Goal: Information Seeking & Learning: Learn about a topic

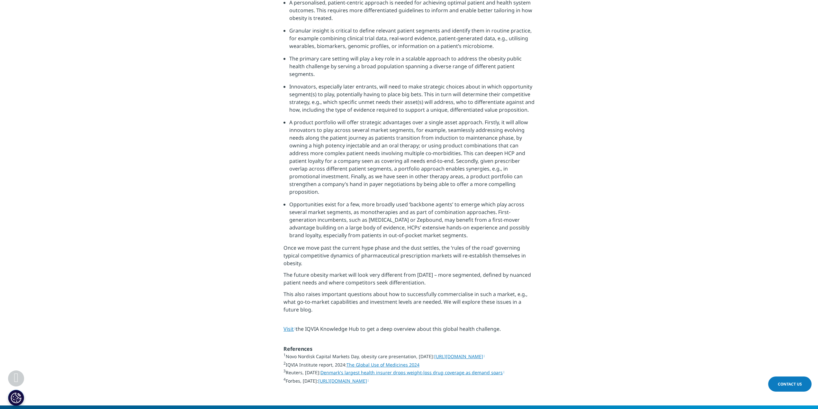
click at [288, 244] on p "Once we move past the current hype phase and the dust settles, the ‘rules of th…" at bounding box center [409, 257] width 251 height 27
click at [280, 208] on section "Source: IQVIA EMEA Thought Leadership Consequently, the shape of the future obe…" at bounding box center [409, 149] width 818 height 514
click at [287, 244] on p "Once we move past the current hype phase and the dust settles, the ‘rules of th…" at bounding box center [409, 257] width 251 height 27
click at [286, 244] on p "Once we move past the current hype phase and the dust settles, the ‘rules of th…" at bounding box center [409, 257] width 251 height 27
drag, startPoint x: 295, startPoint y: 165, endPoint x: 549, endPoint y: 288, distance: 282.8
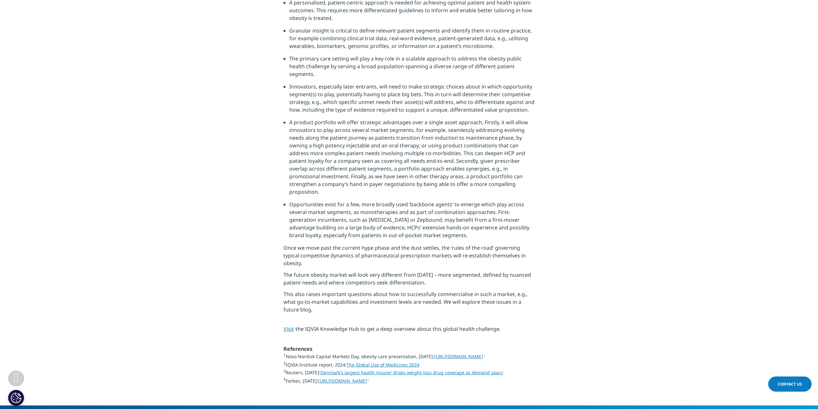
click at [549, 288] on section "Source: IQVIA EMEA Thought Leadership Consequently, the shape of the future obe…" at bounding box center [409, 149] width 818 height 514
drag, startPoint x: 301, startPoint y: 310, endPoint x: 472, endPoint y: 309, distance: 171.7
click at [472, 352] on p "1 Novo Nordisk Capital Markets Day, obesity care presentation, 7 March 2024: ht…" at bounding box center [409, 370] width 251 height 37
drag, startPoint x: 285, startPoint y: 207, endPoint x: 522, endPoint y: 279, distance: 248.2
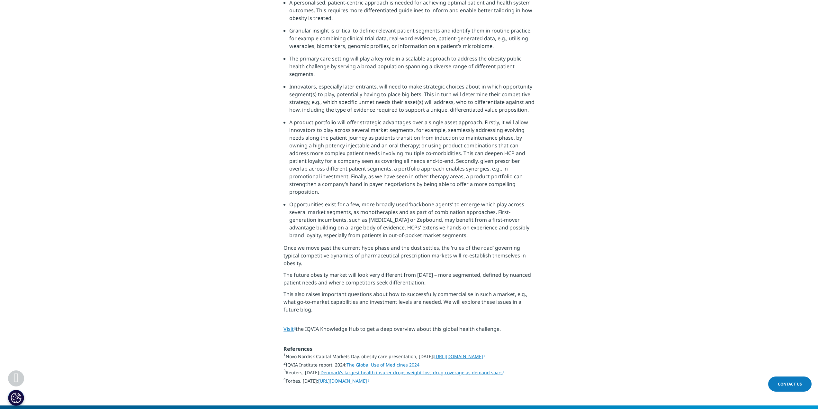
click at [522, 279] on section "Source: IQVIA EMEA Thought Leadership Consequently, the shape of the future obe…" at bounding box center [409, 149] width 818 height 514
click at [522, 325] on p "Visit the IQVIA Knowledge Hub to get a deep overview about this global health c…" at bounding box center [409, 331] width 251 height 12
drag, startPoint x: 473, startPoint y: 281, endPoint x: 263, endPoint y: 44, distance: 316.7
click at [263, 44] on section "Source: IQVIA EMEA Thought Leadership Consequently, the shape of the future obe…" at bounding box center [409, 149] width 818 height 514
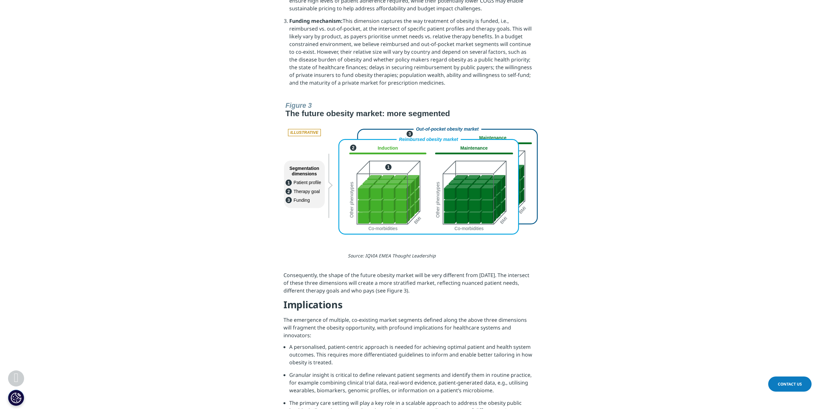
scroll to position [1466, 0]
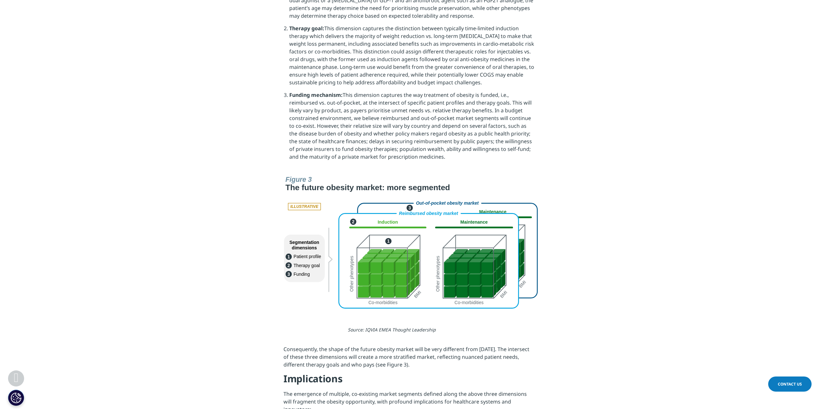
click at [438, 234] on img at bounding box center [409, 240] width 257 height 135
drag, startPoint x: 367, startPoint y: 297, endPoint x: 444, endPoint y: 296, distance: 77.2
click at [444, 326] on p "Source: IQVIA EMEA Thought Leadership" at bounding box center [441, 332] width 187 height 12
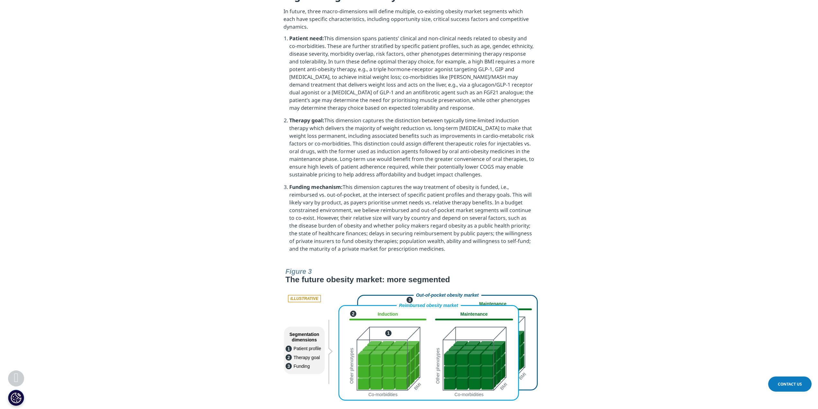
scroll to position [1369, 0]
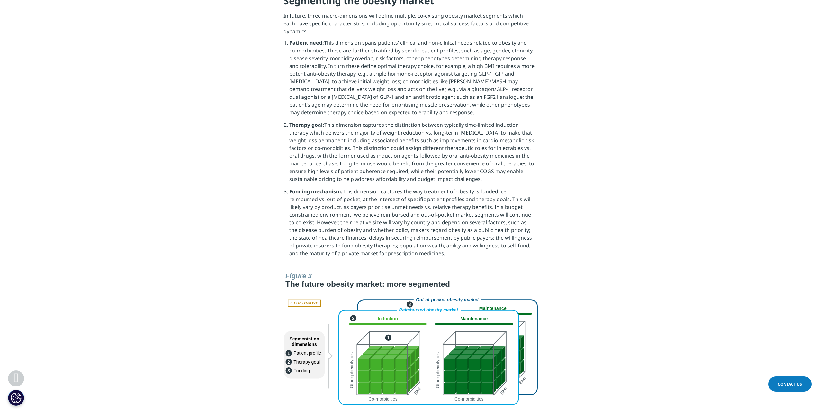
click at [303, 269] on img at bounding box center [409, 336] width 257 height 135
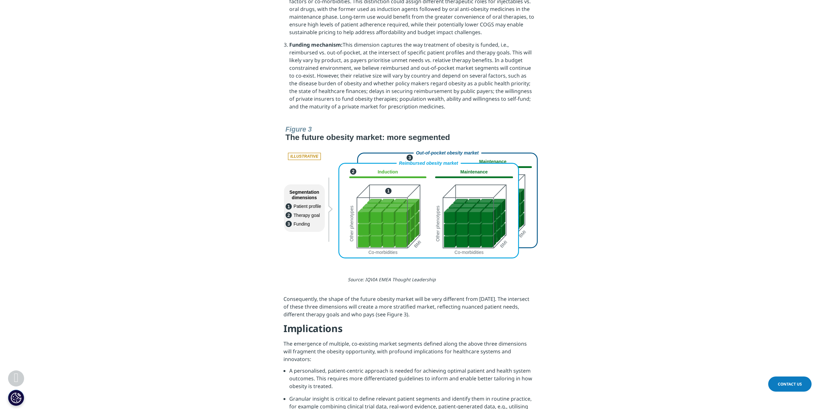
scroll to position [1530, 0]
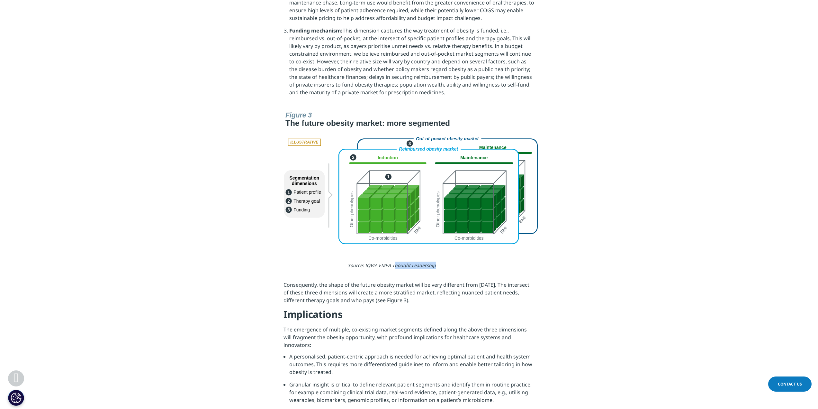
drag, startPoint x: 395, startPoint y: 232, endPoint x: 457, endPoint y: 236, distance: 62.5
click at [457, 261] on p "Source: IQVIA EMEA Thought Leadership" at bounding box center [441, 267] width 187 height 12
drag, startPoint x: 442, startPoint y: 236, endPoint x: 340, endPoint y: 233, distance: 101.7
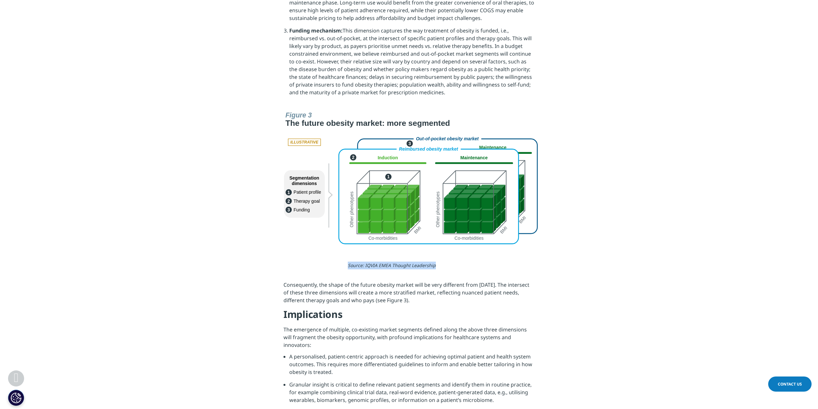
click at [383, 174] on img at bounding box center [409, 176] width 257 height 135
drag, startPoint x: 285, startPoint y: 252, endPoint x: 407, endPoint y: 272, distance: 123.1
click at [407, 281] on p "Consequently, the shape of the future obesity market will be very different fro…" at bounding box center [409, 294] width 251 height 27
drag, startPoint x: 399, startPoint y: 270, endPoint x: 269, endPoint y: 250, distance: 131.5
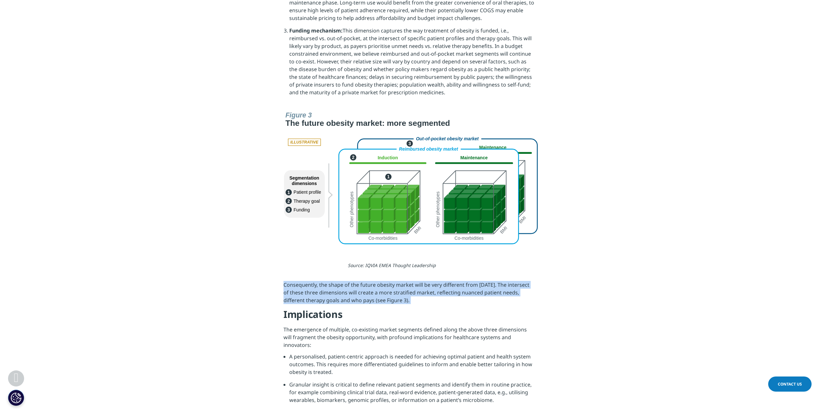
drag, startPoint x: 281, startPoint y: 252, endPoint x: 412, endPoint y: 270, distance: 131.7
click at [412, 281] on p "Consequently, the shape of the future obesity market will be very different fro…" at bounding box center [409, 294] width 251 height 27
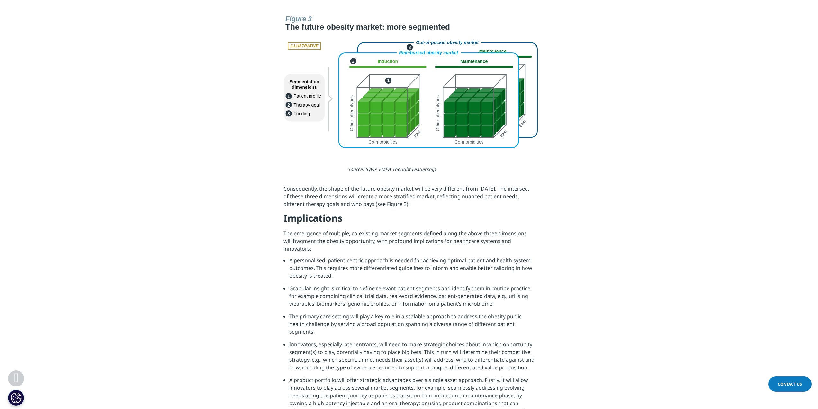
scroll to position [1627, 0]
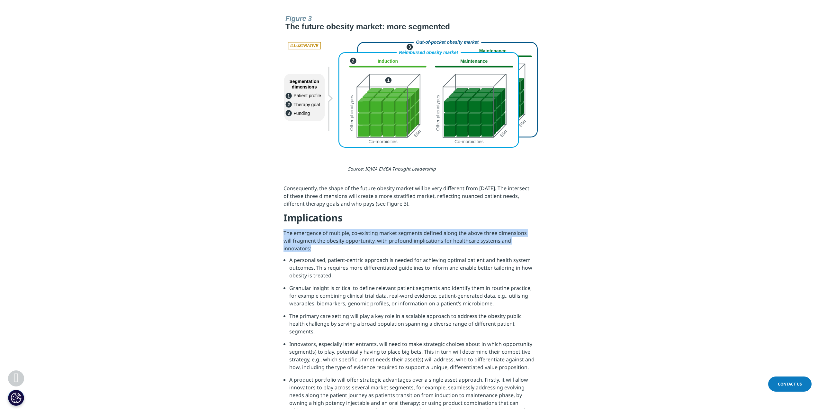
drag, startPoint x: 281, startPoint y: 197, endPoint x: 542, endPoint y: 211, distance: 261.2
click at [542, 211] on section "Source: IQVIA EMEA Thought Leadership Consequently, the shape of the future obe…" at bounding box center [409, 406] width 818 height 514
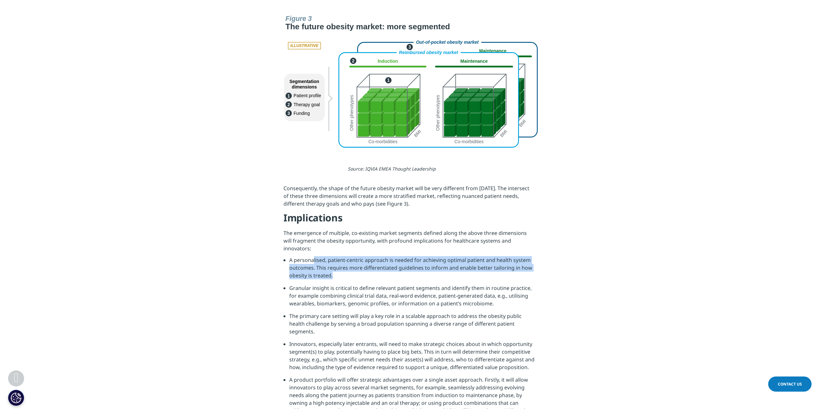
drag, startPoint x: 314, startPoint y: 222, endPoint x: 374, endPoint y: 238, distance: 61.9
click at [374, 256] on li "A personalised, patient-centric approach is needed for achieving optimal patien…" at bounding box center [411, 270] width 245 height 28
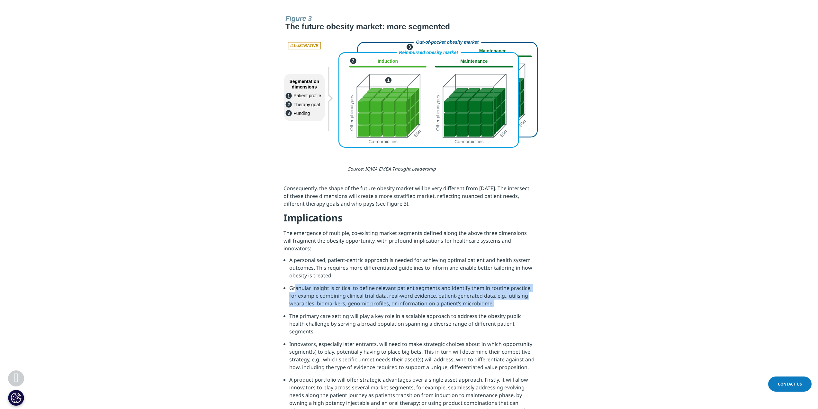
drag, startPoint x: 296, startPoint y: 248, endPoint x: 493, endPoint y: 262, distance: 197.6
click at [493, 284] on li "Granular insight is critical to define relevant patient segments and identify t…" at bounding box center [411, 298] width 245 height 28
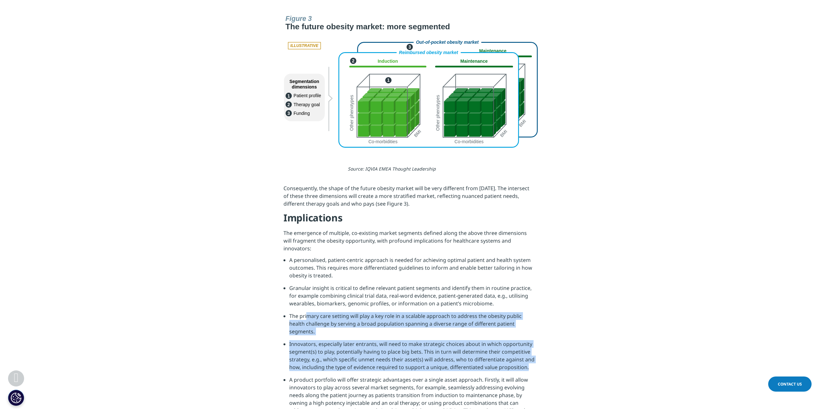
drag, startPoint x: 308, startPoint y: 276, endPoint x: 550, endPoint y: 332, distance: 248.0
click at [550, 332] on section "Source: IQVIA EMEA Thought Leadership Consequently, the shape of the future obe…" at bounding box center [409, 406] width 818 height 514
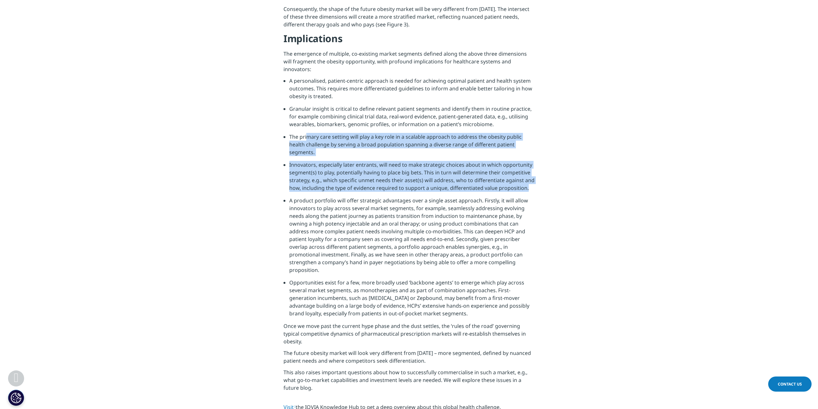
scroll to position [1820, 0]
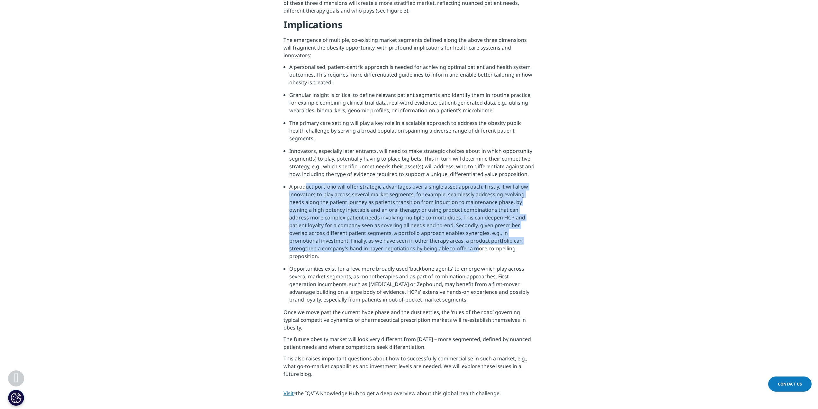
drag, startPoint x: 476, startPoint y: 211, endPoint x: 305, endPoint y: 148, distance: 182.2
click at [305, 183] on li "A product portfolio will offer strategic advantages over a single asset approac…" at bounding box center [411, 224] width 245 height 82
drag, startPoint x: 304, startPoint y: 148, endPoint x: 382, endPoint y: 215, distance: 103.3
click at [382, 215] on li "A product portfolio will offer strategic advantages over a single asset approac…" at bounding box center [411, 224] width 245 height 82
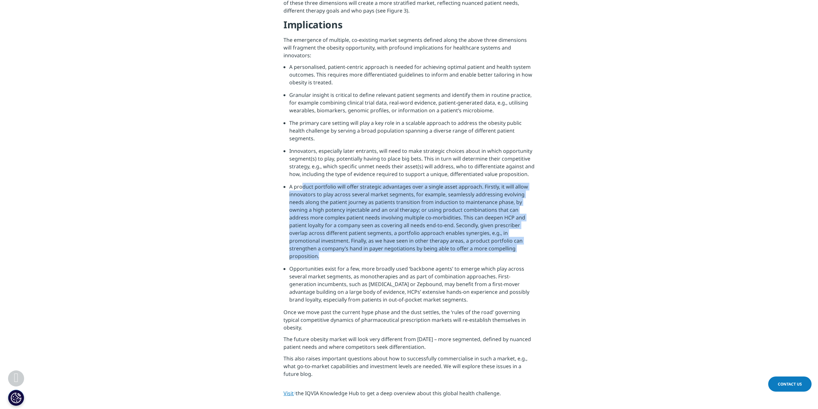
click at [382, 215] on li "A product portfolio will offer strategic advantages over a single asset approac…" at bounding box center [411, 224] width 245 height 82
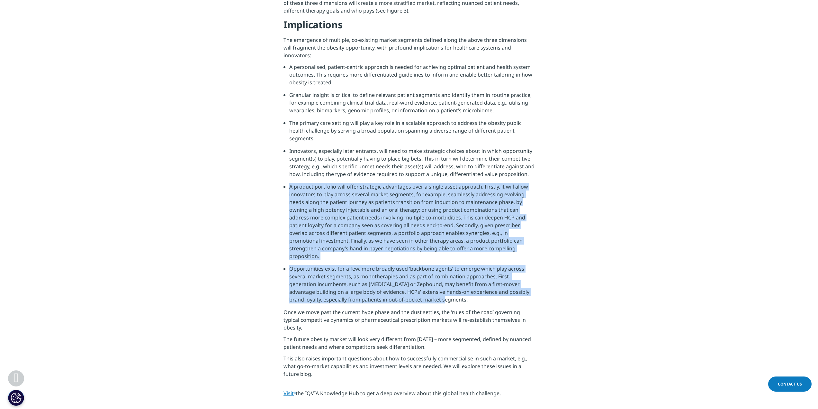
drag, startPoint x: 288, startPoint y: 148, endPoint x: 526, endPoint y: 260, distance: 263.0
click at [526, 260] on ul "A personalised, patient-centric approach is needed for achieving optimal patien…" at bounding box center [409, 185] width 251 height 245
click at [526, 265] on li "Opportunities exist for a few, more broadly used ‘backbone agents’ to emerge wh…" at bounding box center [411, 286] width 245 height 43
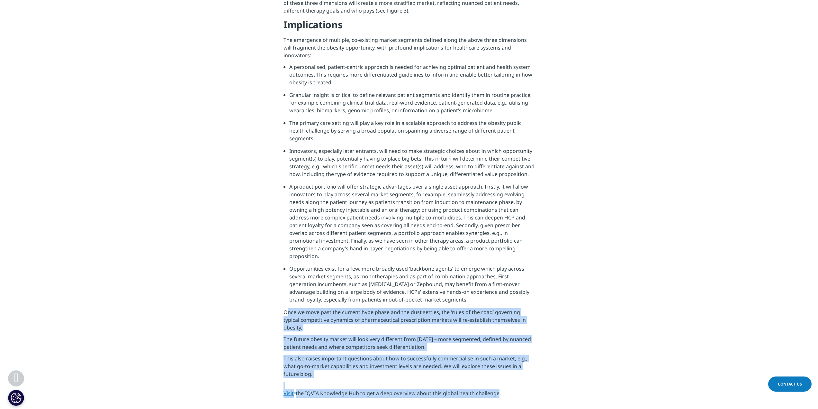
drag, startPoint x: 353, startPoint y: 280, endPoint x: 498, endPoint y: 347, distance: 159.1
click at [498, 347] on section "Source: IQVIA EMEA Thought Leadership Consequently, the shape of the future obe…" at bounding box center [409, 213] width 818 height 514
click at [449, 335] on p "The future obesity market will look very different from today’s – more segmente…" at bounding box center [409, 344] width 251 height 19
drag, startPoint x: 282, startPoint y: 269, endPoint x: 543, endPoint y: 282, distance: 261.8
click at [543, 282] on section "Source: IQVIA EMEA Thought Leadership Consequently, the shape of the future obe…" at bounding box center [409, 213] width 818 height 514
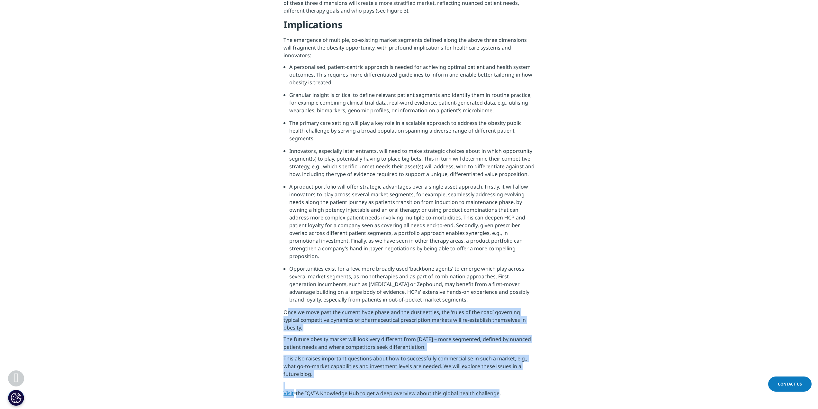
click at [543, 282] on section "Source: IQVIA EMEA Thought Leadership Consequently, the shape of the future obe…" at bounding box center [409, 213] width 818 height 514
drag, startPoint x: 531, startPoint y: 283, endPoint x: 268, endPoint y: 270, distance: 263.7
click at [268, 270] on section "Source: IQVIA EMEA Thought Leadership Consequently, the shape of the future obe…" at bounding box center [409, 213] width 818 height 514
drag, startPoint x: 284, startPoint y: 291, endPoint x: 449, endPoint y: 301, distance: 165.6
click at [449, 335] on p "The future obesity market will look very different from today’s – more segmente…" at bounding box center [409, 344] width 251 height 19
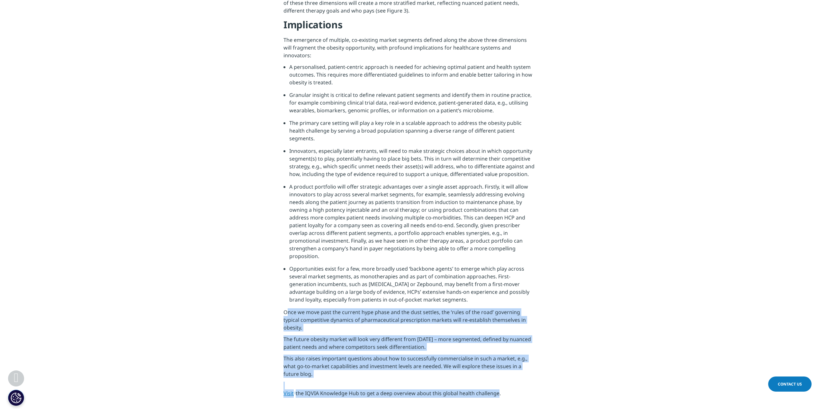
click at [449, 335] on p "The future obesity market will look very different from today’s – more segmente…" at bounding box center [409, 344] width 251 height 19
drag, startPoint x: 437, startPoint y: 298, endPoint x: 278, endPoint y: 291, distance: 158.4
click at [278, 291] on section "Source: IQVIA EMEA Thought Leadership Consequently, the shape of the future obe…" at bounding box center [409, 213] width 818 height 514
drag, startPoint x: 287, startPoint y: 313, endPoint x: 352, endPoint y: 328, distance: 66.9
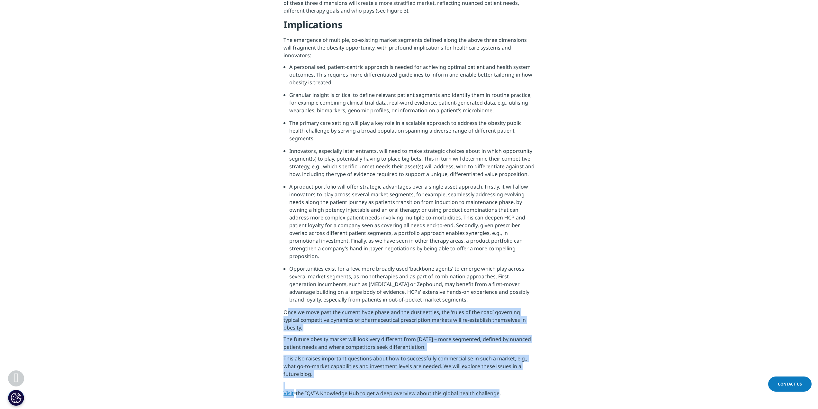
click at [352, 354] on p "This also raises important questions about how to successfully commercialise in…" at bounding box center [409, 367] width 251 height 27
drag, startPoint x: 335, startPoint y: 328, endPoint x: 279, endPoint y: 313, distance: 58.1
click at [279, 313] on section "Source: IQVIA EMEA Thought Leadership Consequently, the shape of the future obe…" at bounding box center [409, 213] width 818 height 514
drag, startPoint x: 327, startPoint y: 343, endPoint x: 533, endPoint y: 344, distance: 205.8
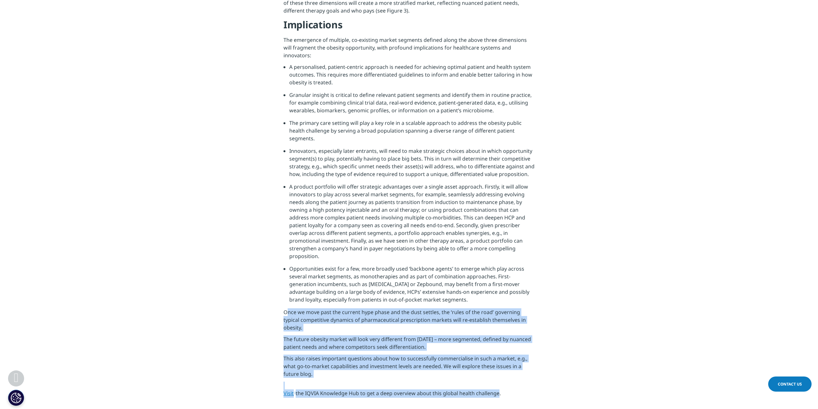
click at [533, 389] on p "Visit the IQVIA Knowledge Hub to get a deep overview about this global health c…" at bounding box center [409, 395] width 251 height 12
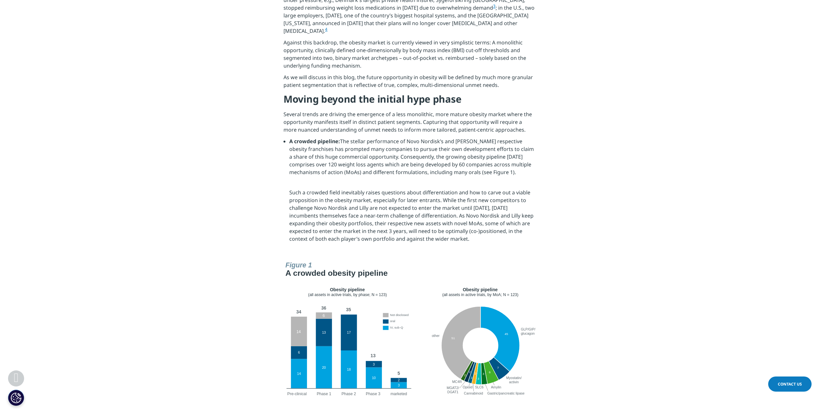
scroll to position [533, 0]
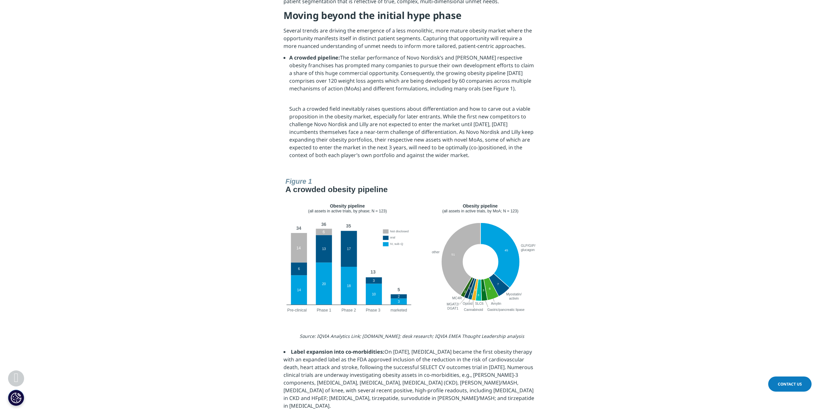
click at [329, 261] on img at bounding box center [409, 245] width 257 height 140
click at [463, 257] on img at bounding box center [409, 245] width 257 height 140
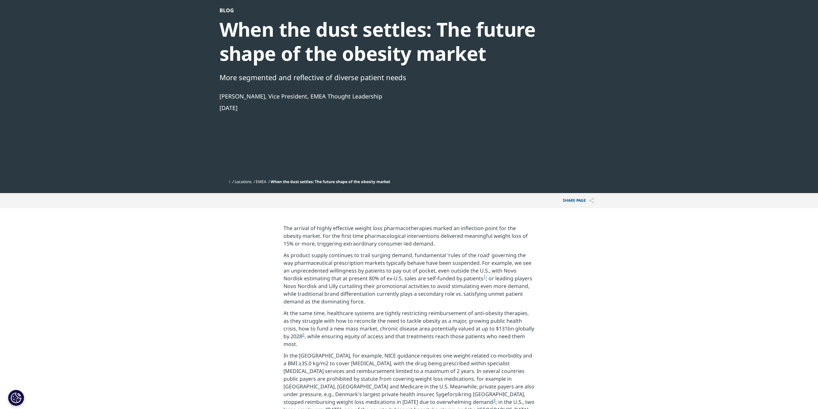
scroll to position [0, 0]
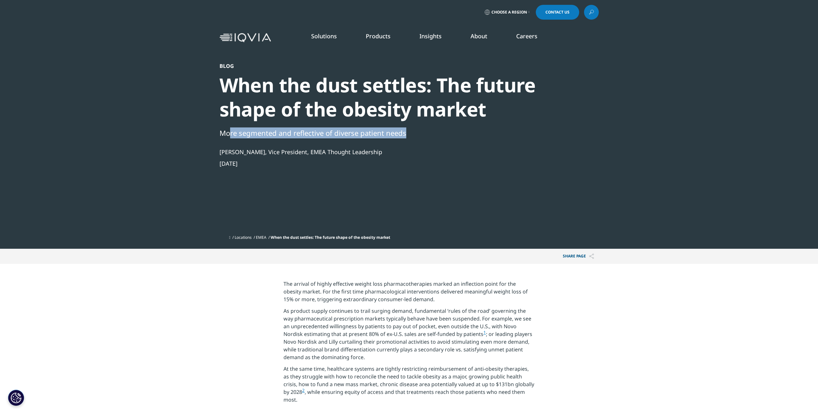
drag, startPoint x: 296, startPoint y: 135, endPoint x: 431, endPoint y: 136, distance: 134.7
click at [431, 136] on div "More segmented and reflective of diverse patient needs" at bounding box center [392, 132] width 345 height 11
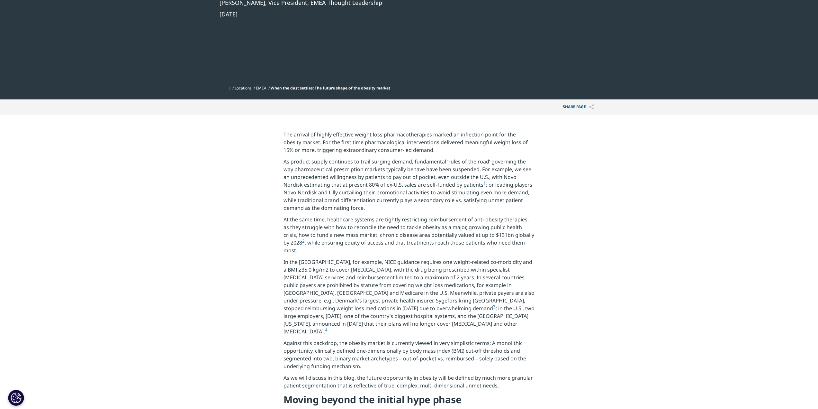
scroll to position [161, 0]
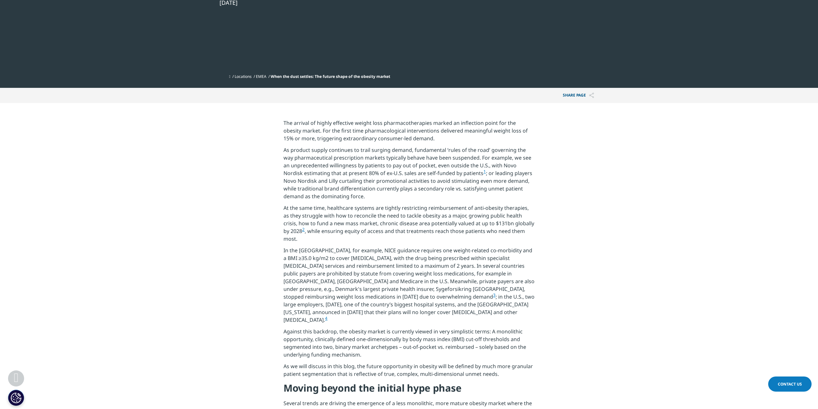
drag, startPoint x: 285, startPoint y: 210, endPoint x: 554, endPoint y: 370, distance: 312.9
click at [554, 370] on section "The arrival of highly effective weight loss pharmacotherapies marked an inflect…" at bounding box center [409, 325] width 818 height 444
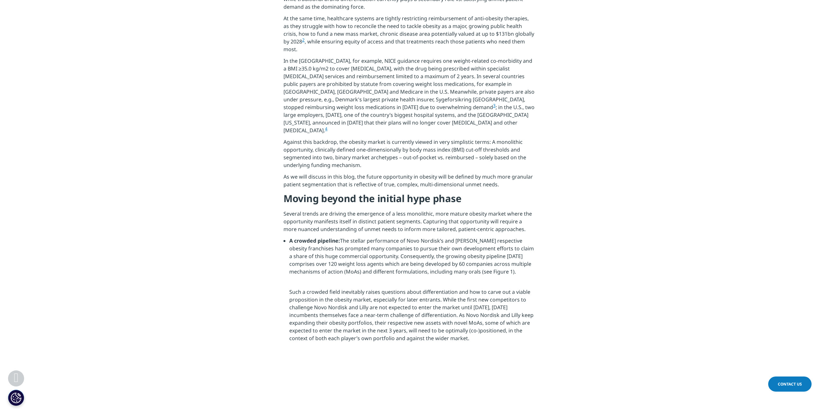
scroll to position [354, 0]
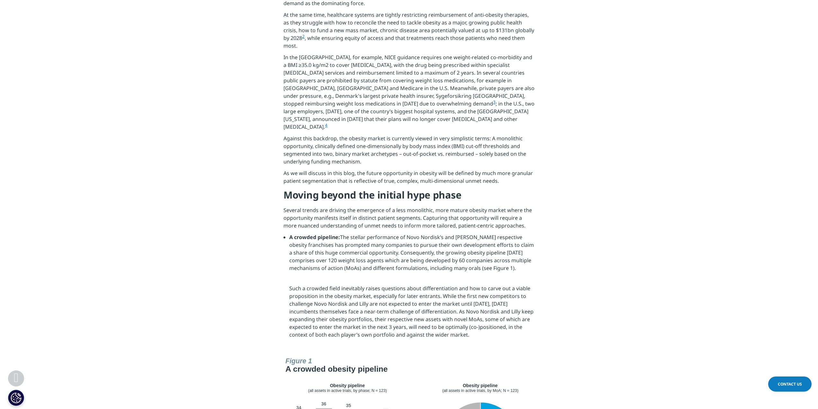
drag, startPoint x: 294, startPoint y: 201, endPoint x: 545, endPoint y: 215, distance: 251.3
click at [545, 215] on section "The arrival of highly effective weight loss pharmacotherapies marked an inflect…" at bounding box center [409, 132] width 818 height 444
drag, startPoint x: 278, startPoint y: 199, endPoint x: 596, endPoint y: 331, distance: 343.7
click at [596, 331] on section "The arrival of highly effective weight loss pharmacotherapies marked an inflect…" at bounding box center [409, 132] width 818 height 444
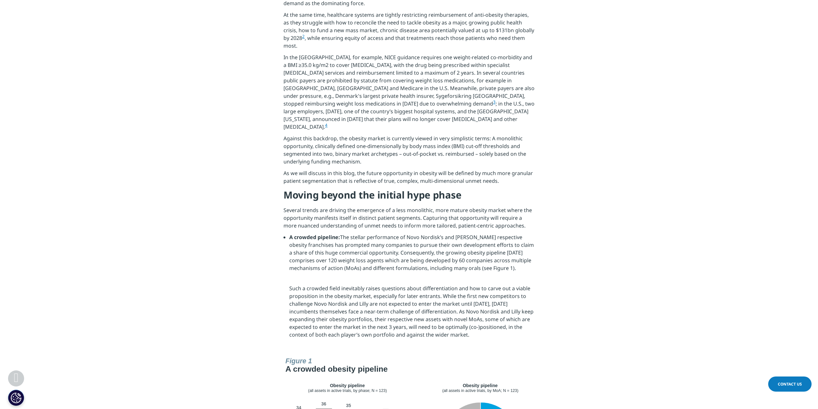
click at [596, 331] on section "The arrival of highly effective weight loss pharmacotherapies marked an inflect…" at bounding box center [409, 132] width 818 height 444
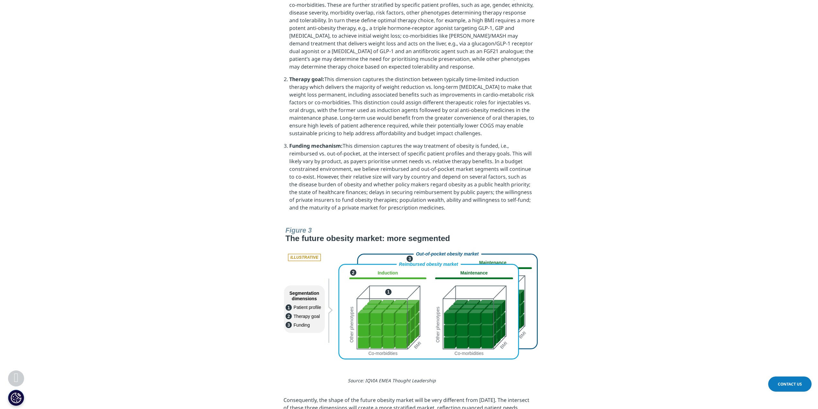
scroll to position [1576, 0]
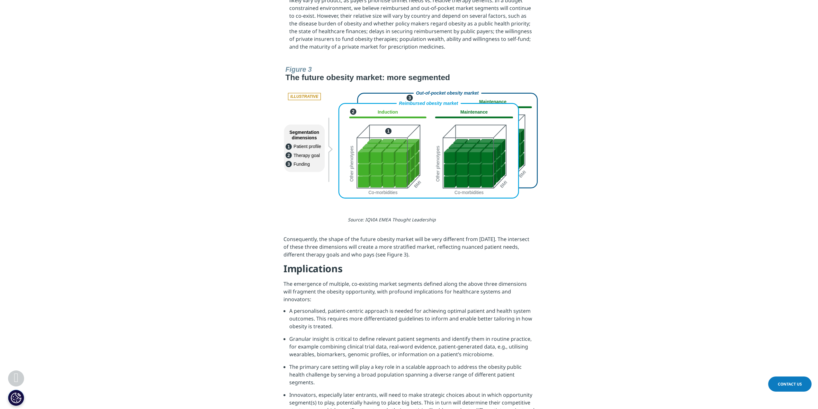
click at [306, 65] on img at bounding box center [409, 130] width 257 height 135
click at [379, 216] on em "Source: IQVIA EMEA Thought Leadership" at bounding box center [392, 219] width 88 height 6
drag, startPoint x: 356, startPoint y: 185, endPoint x: 447, endPoint y: 189, distance: 90.8
click at [447, 216] on p "Source: IQVIA EMEA Thought Leadership" at bounding box center [441, 222] width 187 height 12
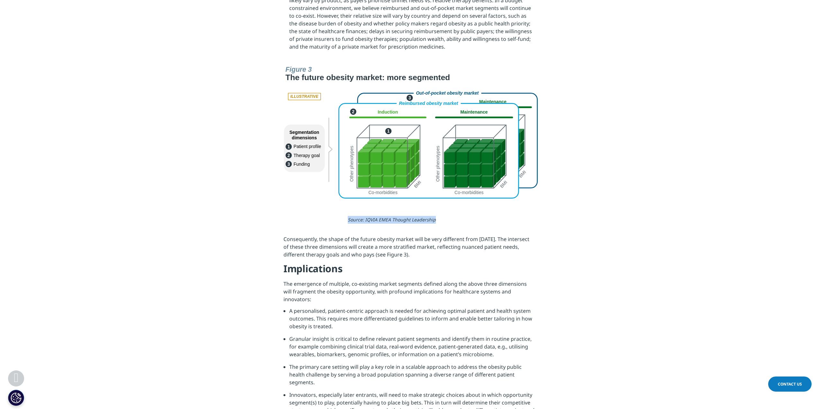
drag, startPoint x: 426, startPoint y: 189, endPoint x: 346, endPoint y: 189, distance: 80.7
click at [454, 119] on img at bounding box center [409, 130] width 257 height 135
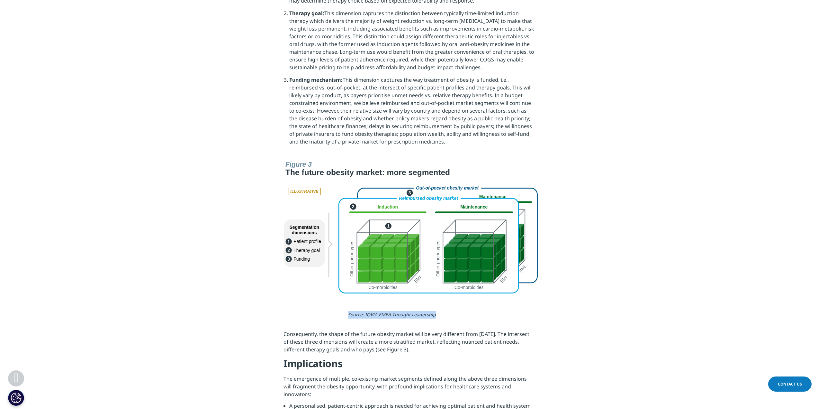
scroll to position [1479, 0]
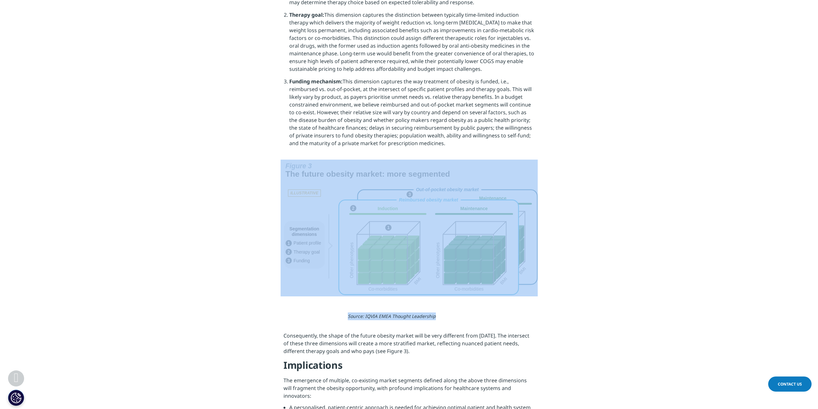
drag, startPoint x: 266, startPoint y: 128, endPoint x: 568, endPoint y: 282, distance: 338.4
click at [418, 214] on img at bounding box center [409, 227] width 257 height 135
click at [124, 251] on section at bounding box center [409, 228] width 818 height 137
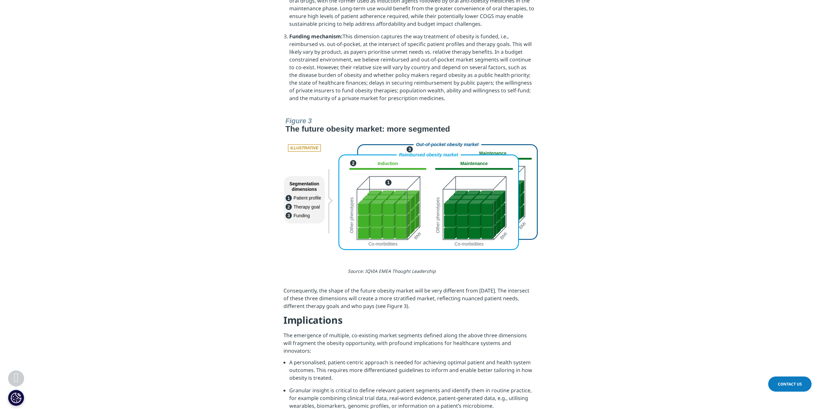
scroll to position [1511, 0]
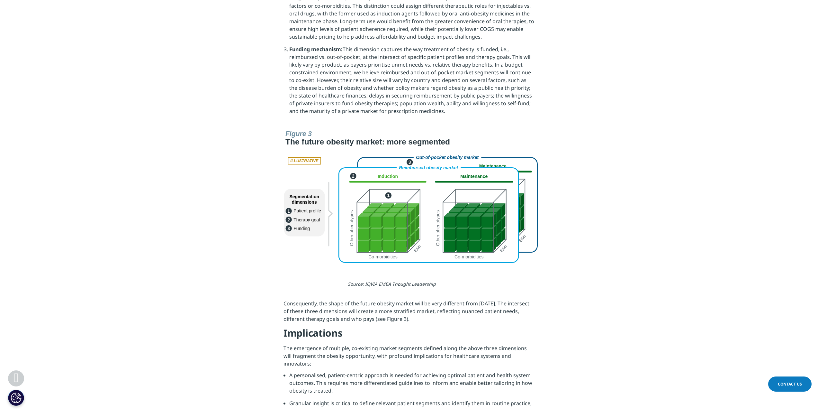
click at [392, 186] on img at bounding box center [409, 194] width 257 height 135
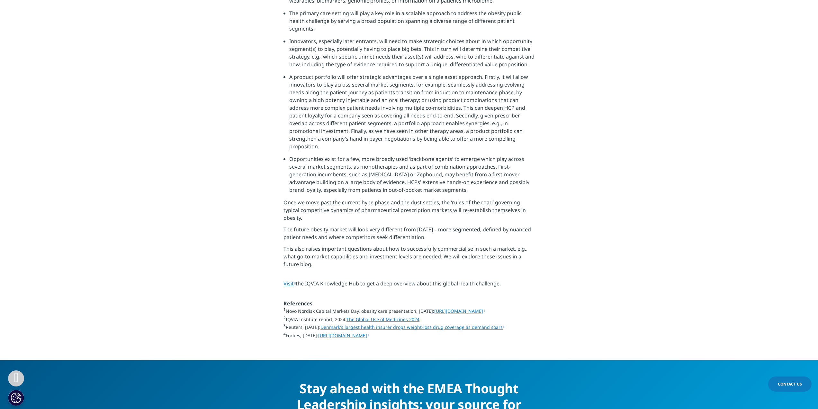
scroll to position [1930, 0]
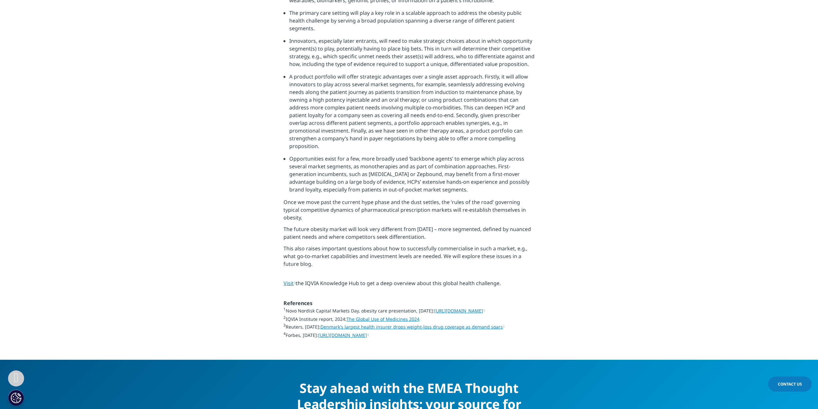
click at [267, 245] on section "Source: IQVIA EMEA Thought Leadership Consequently, the shape of the future obe…" at bounding box center [409, 103] width 818 height 514
click at [493, 279] on p "Visit the IQVIA Knowledge Hub to get a deep overview about this global health c…" at bounding box center [409, 285] width 251 height 12
click at [507, 279] on p "Visit the IQVIA Knowledge Hub to get a deep overview about this global health c…" at bounding box center [409, 285] width 251 height 12
click at [454, 244] on p "This also raises important questions about how to successfully commercialise in…" at bounding box center [409, 257] width 251 height 27
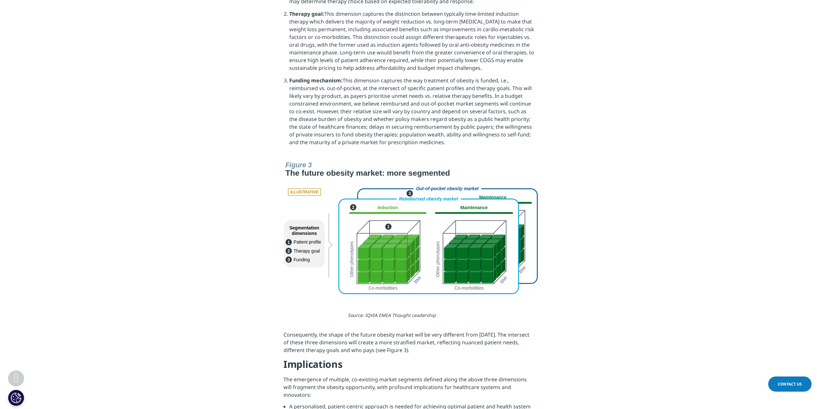
scroll to position [1479, 0]
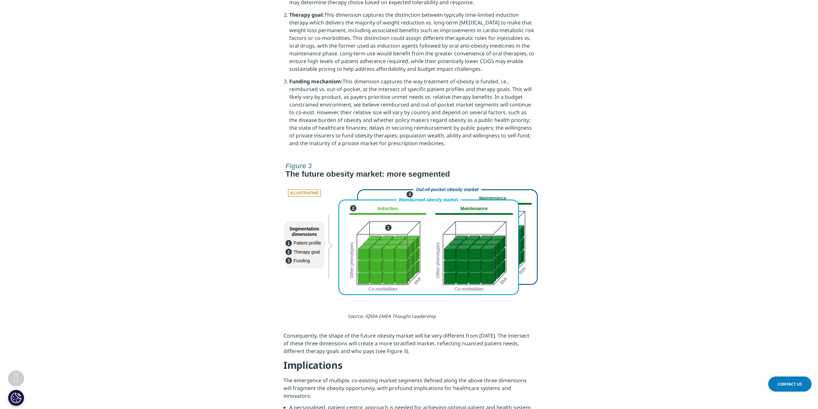
drag, startPoint x: 393, startPoint y: 227, endPoint x: 613, endPoint y: 210, distance: 220.9
click at [613, 210] on section at bounding box center [409, 228] width 818 height 137
click at [527, 234] on img at bounding box center [409, 227] width 257 height 135
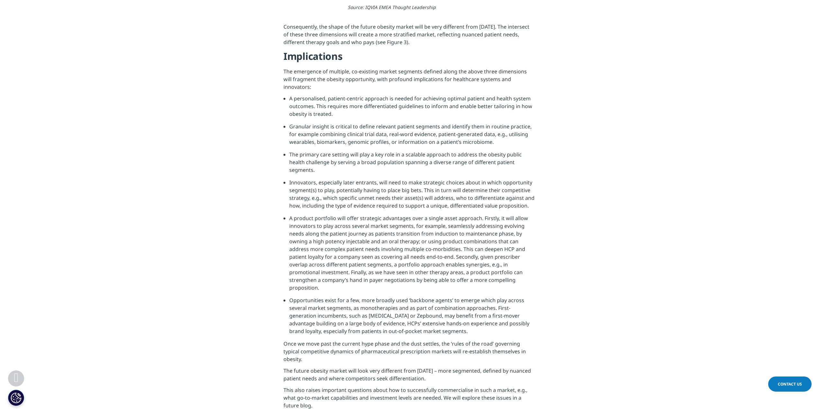
scroll to position [1930, 0]
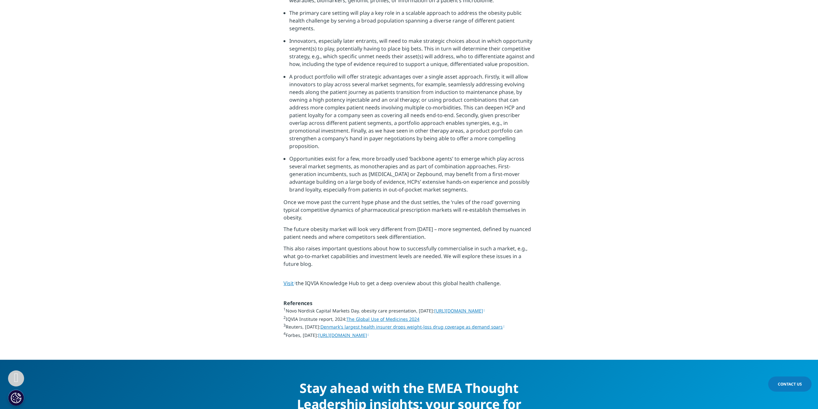
click at [295, 279] on link "Visit" at bounding box center [290, 282] width 12 height 7
click at [434, 307] on link "https://www.novonordisk.com/content/dam/nncorp/global/en/investors/irmaterial/c…" at bounding box center [459, 310] width 51 height 6
drag, startPoint x: 306, startPoint y: 282, endPoint x: 342, endPoint y: 281, distance: 36.0
click at [342, 307] on p "1 Novo Nordisk Capital Markets Day, obesity care presentation, 7 March 2024: ht…" at bounding box center [409, 325] width 251 height 37
click at [368, 316] on link "The Global Use of Medicines 2024" at bounding box center [383, 319] width 73 height 6
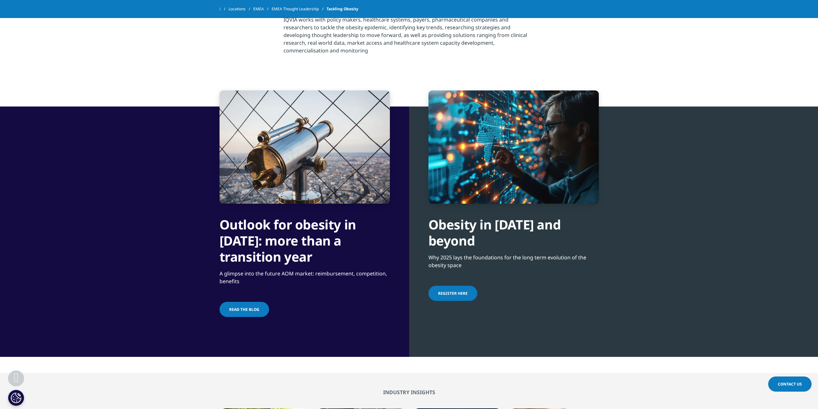
scroll to position [322, 0]
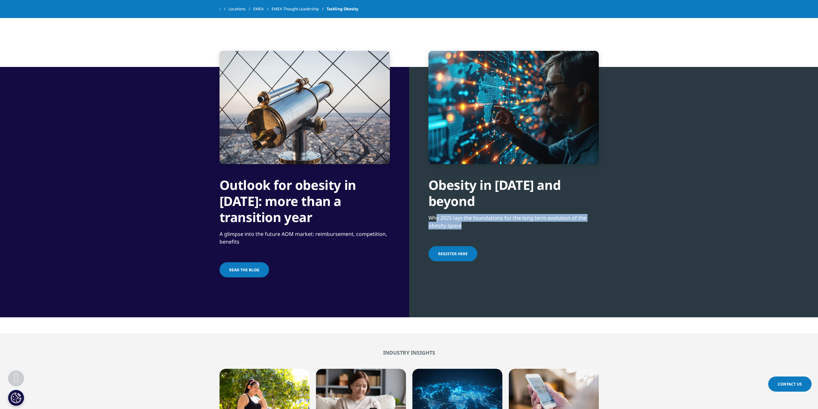
drag, startPoint x: 436, startPoint y: 219, endPoint x: 487, endPoint y: 229, distance: 51.8
click at [487, 229] on p "Why 2025 lays the foundations for the long term evolution of the obesity space" at bounding box center [514, 223] width 170 height 19
drag, startPoint x: 480, startPoint y: 228, endPoint x: 425, endPoint y: 217, distance: 56.1
click at [425, 217] on div "Obesity in 2025 and beyond Why 2025 lays the foundations for the long term evol…" at bounding box center [613, 192] width 409 height 250
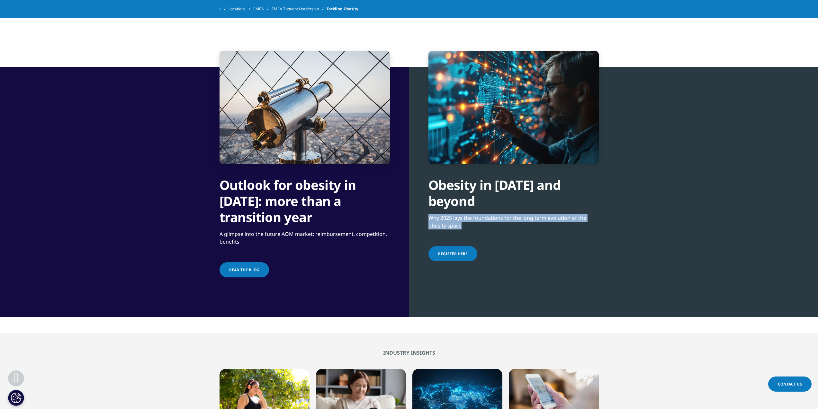
click at [425, 217] on div "Obesity in 2025 and beyond Why 2025 lays the foundations for the long term evol…" at bounding box center [613, 192] width 409 height 250
drag, startPoint x: 436, startPoint y: 220, endPoint x: 470, endPoint y: 230, distance: 35.3
click at [470, 230] on div "Obesity in 2025 and beyond Why 2025 lays the foundations for the long term evol…" at bounding box center [613, 192] width 409 height 250
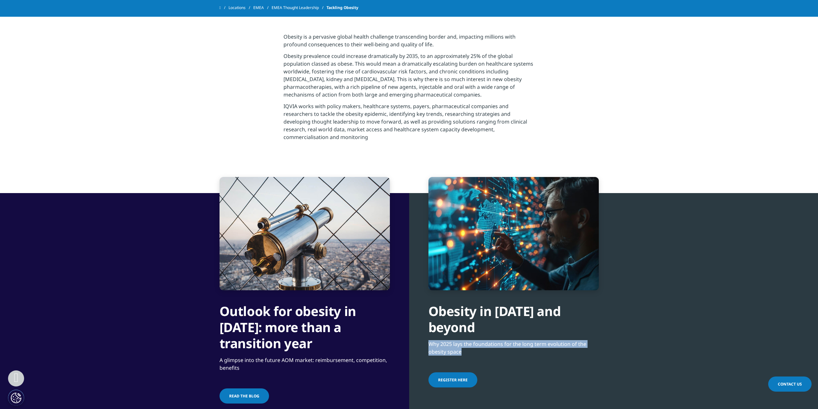
scroll to position [225, 0]
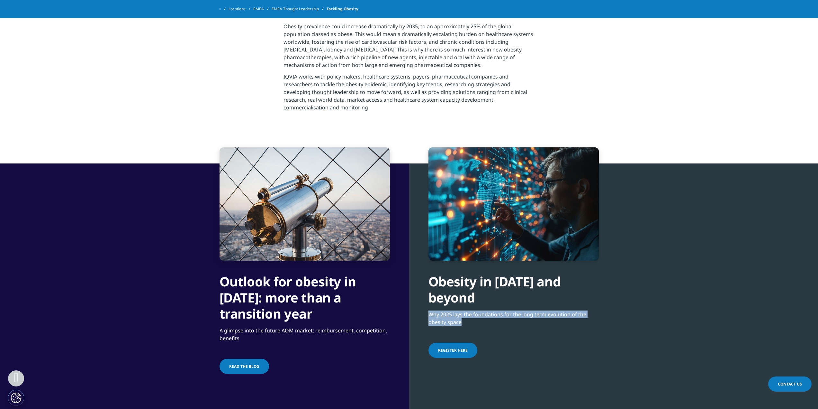
click at [461, 350] on span "Register here" at bounding box center [453, 349] width 30 height 5
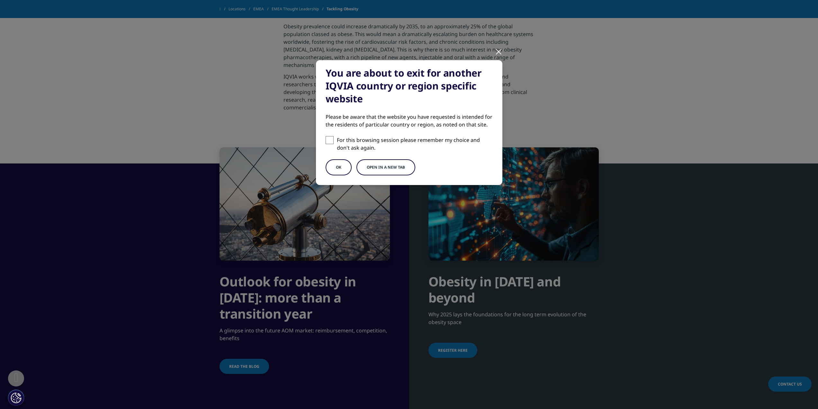
click at [332, 141] on span at bounding box center [330, 140] width 8 height 8
click at [332, 141] on input "For this browsing session please remember my choice and don't ask again." at bounding box center [330, 140] width 8 height 8
click at [328, 141] on span at bounding box center [330, 140] width 8 height 8
click at [328, 141] on input "For this browsing session please remember my choice and don't ask again." at bounding box center [330, 140] width 8 height 8
checkbox input "false"
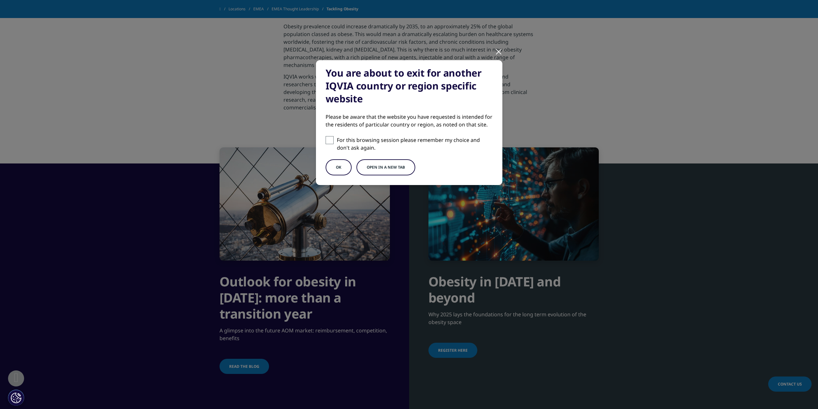
click at [499, 52] on div at bounding box center [498, 51] width 7 height 18
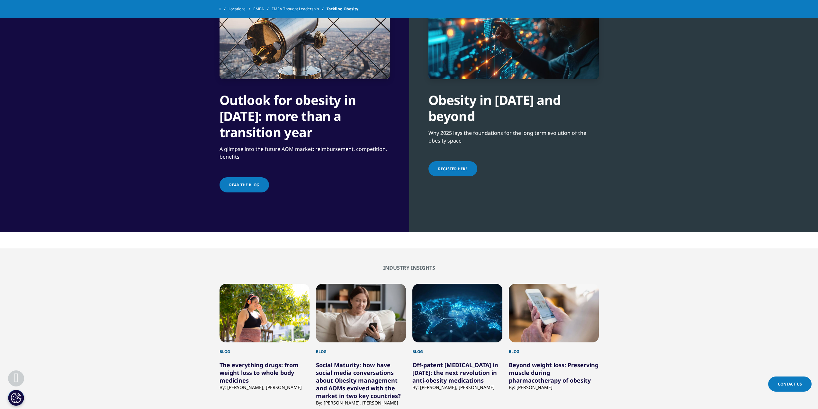
scroll to position [482, 0]
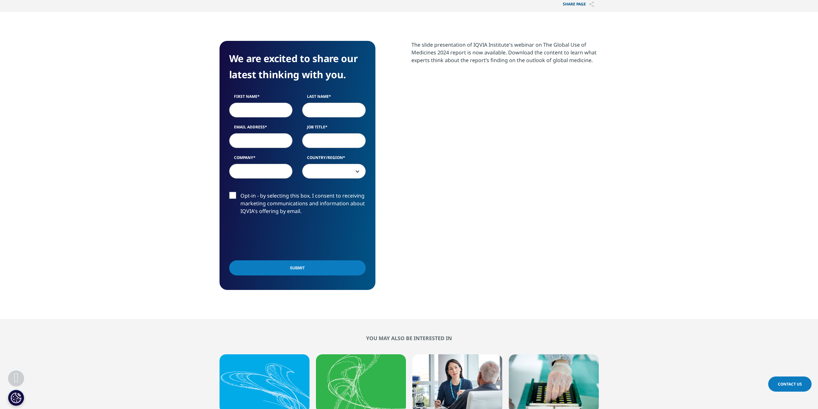
scroll to position [257, 0]
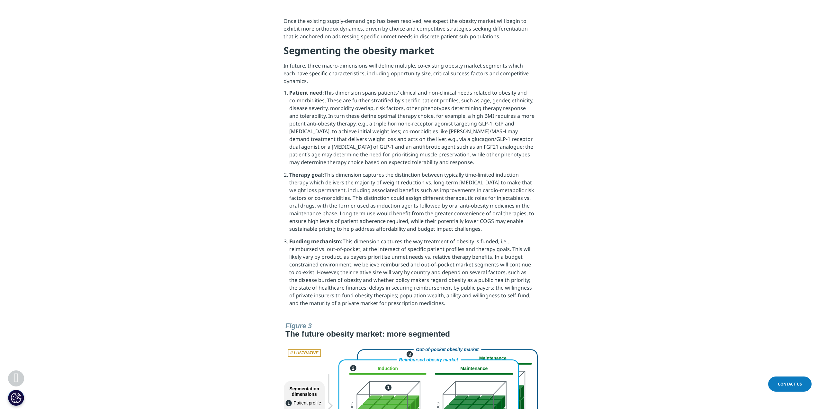
scroll to position [1447, 0]
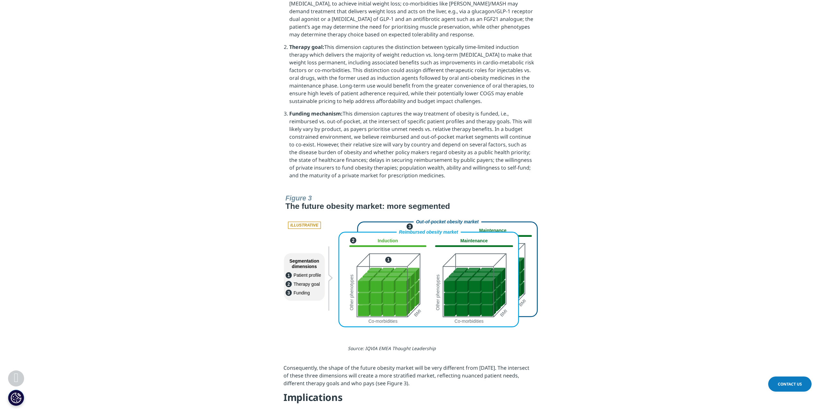
drag, startPoint x: 444, startPoint y: 240, endPoint x: 583, endPoint y: 209, distance: 142.4
click at [583, 209] on div at bounding box center [409, 260] width 360 height 137
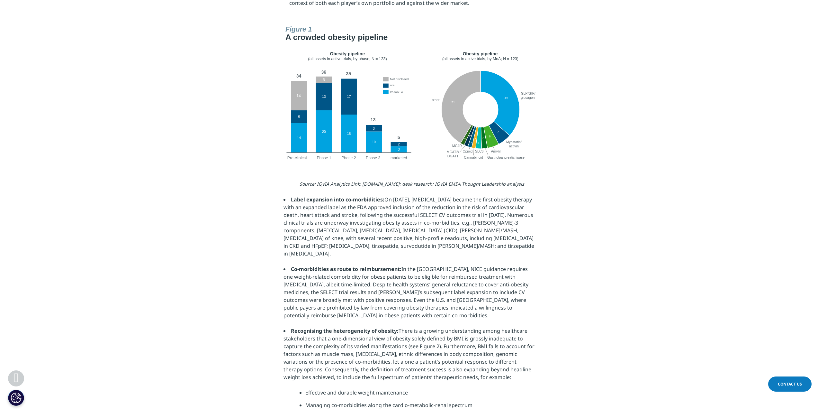
scroll to position [740, 0]
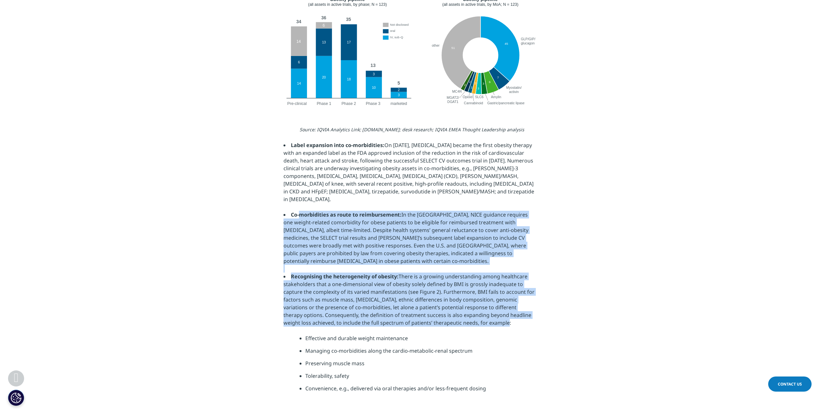
drag, startPoint x: 292, startPoint y: 199, endPoint x: 502, endPoint y: 304, distance: 234.1
click at [502, 304] on div "Source: IQVIA Analytics Link; Clinicaltrials.gov; desk research; IQVIA EMEA Tho…" at bounding box center [409, 260] width 251 height 271
click at [502, 304] on li "Recognising the heterogeneity of obesity: There is a growing understanding amon…" at bounding box center [409, 334] width 251 height 124
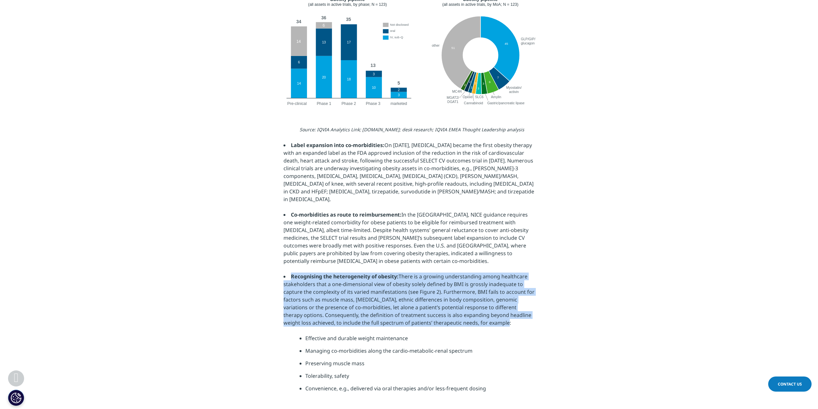
drag, startPoint x: 488, startPoint y: 305, endPoint x: 280, endPoint y: 262, distance: 212.1
click at [280, 262] on section "Source: IQVIA Analytics Link; Clinicaltrials.gov; desk research; IQVIA EMEA Tho…" at bounding box center [409, 252] width 818 height 287
click at [291, 273] on strong "Recognising the heterogeneity of obesity:" at bounding box center [345, 276] width 108 height 7
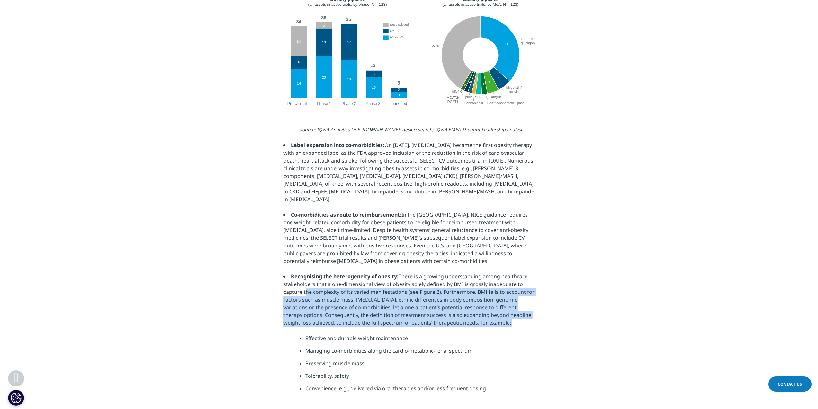
drag, startPoint x: 306, startPoint y: 276, endPoint x: 507, endPoint y: 315, distance: 204.8
click at [507, 315] on li "Recognising the heterogeneity of obesity: There is a growing understanding amon…" at bounding box center [409, 334] width 251 height 124
click at [478, 280] on li "Recognising the heterogeneity of obesity: There is a growing understanding amon…" at bounding box center [409, 334] width 251 height 124
drag, startPoint x: 442, startPoint y: 276, endPoint x: 493, endPoint y: 310, distance: 60.9
click at [493, 310] on li "Recognising the heterogeneity of obesity: There is a growing understanding amon…" at bounding box center [409, 334] width 251 height 124
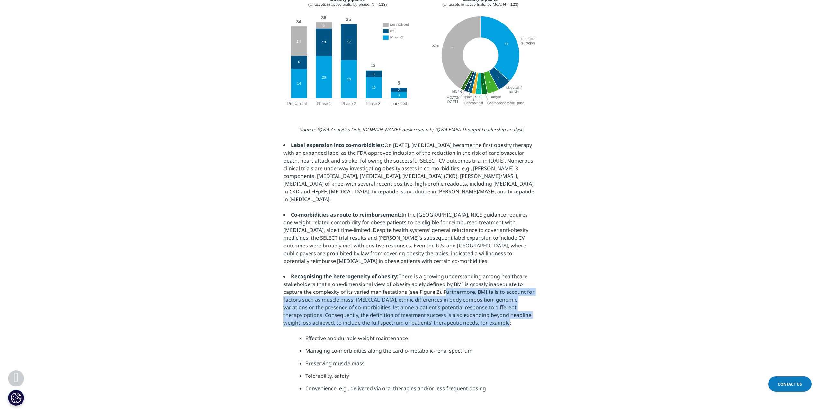
click at [493, 310] on li "Recognising the heterogeneity of obesity: There is a growing understanding amon…" at bounding box center [409, 334] width 251 height 124
drag, startPoint x: 283, startPoint y: 287, endPoint x: 506, endPoint y: 308, distance: 224.6
click at [506, 308] on section "Source: IQVIA Analytics Link; Clinicaltrials.gov; desk research; IQVIA EMEA Tho…" at bounding box center [409, 252] width 818 height 287
click at [506, 308] on li "Recognising the heterogeneity of obesity: There is a growing understanding amon…" at bounding box center [409, 334] width 251 height 124
drag, startPoint x: 438, startPoint y: 275, endPoint x: 518, endPoint y: 315, distance: 88.9
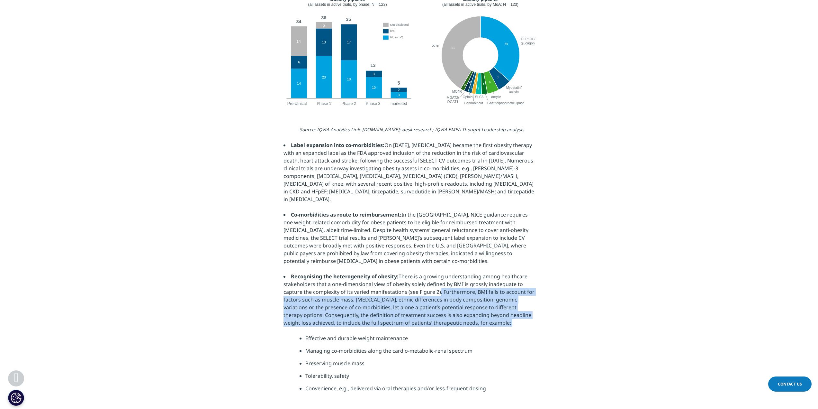
click at [518, 315] on li "Recognising the heterogeneity of obesity: There is a growing understanding amon…" at bounding box center [409, 334] width 251 height 124
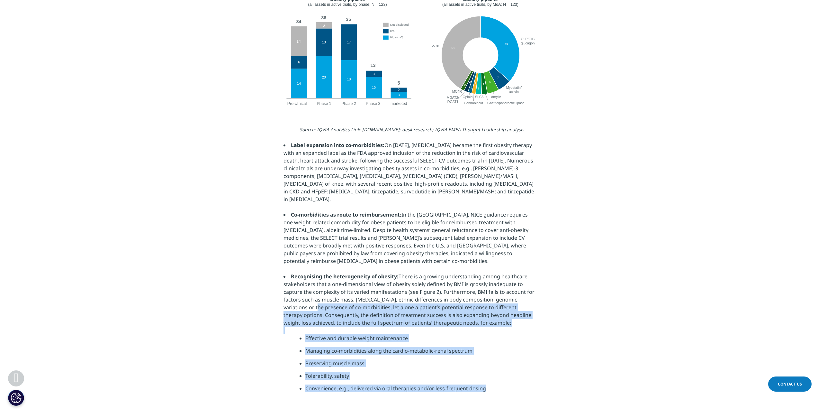
drag, startPoint x: 318, startPoint y: 298, endPoint x: 524, endPoint y: 372, distance: 218.6
click at [524, 372] on li "Recognising the heterogeneity of obesity: There is a growing understanding amon…" at bounding box center [409, 334] width 251 height 124
click at [524, 384] on li "Convenience, e.g., delivered via oral therapies and/or less-frequent dosing" at bounding box center [420, 390] width 229 height 13
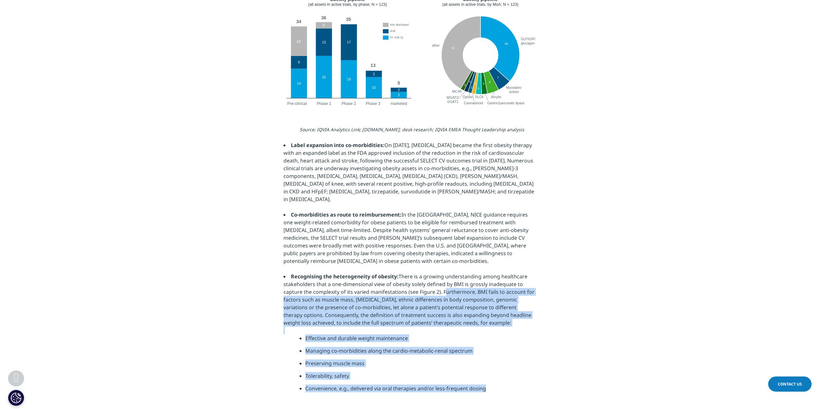
drag, startPoint x: 460, startPoint y: 372, endPoint x: 442, endPoint y: 277, distance: 96.2
click at [442, 277] on li "Recognising the heterogeneity of obesity: There is a growing understanding amon…" at bounding box center [409, 334] width 251 height 124
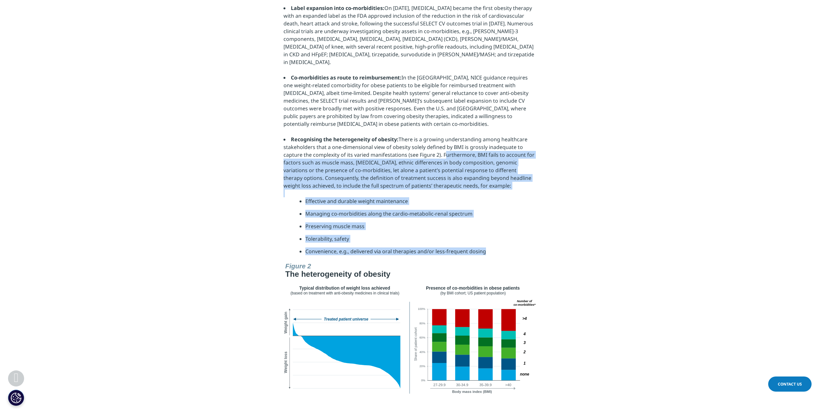
scroll to position [900, 0]
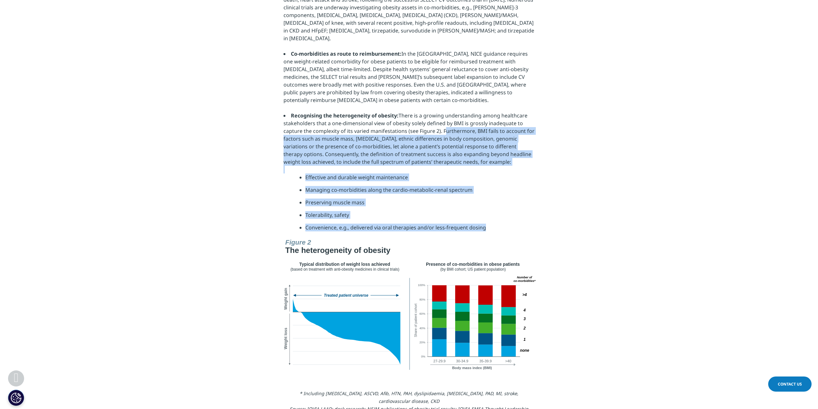
click at [523, 224] on li "Convenience, e.g., delivered via oral therapies and/or less-frequent dosing" at bounding box center [420, 230] width 229 height 13
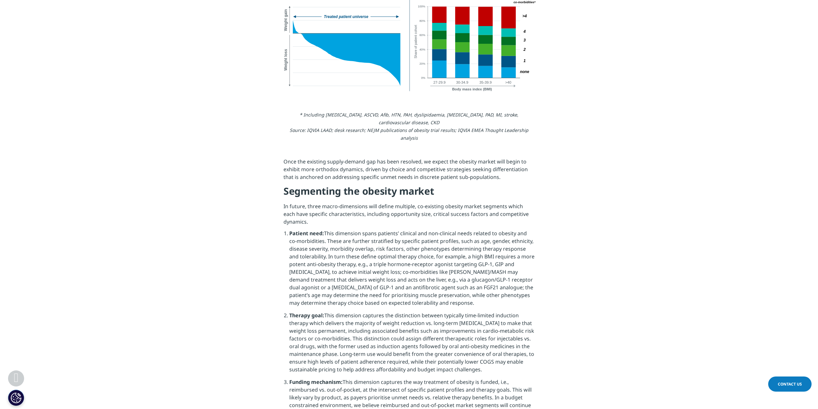
scroll to position [1190, 0]
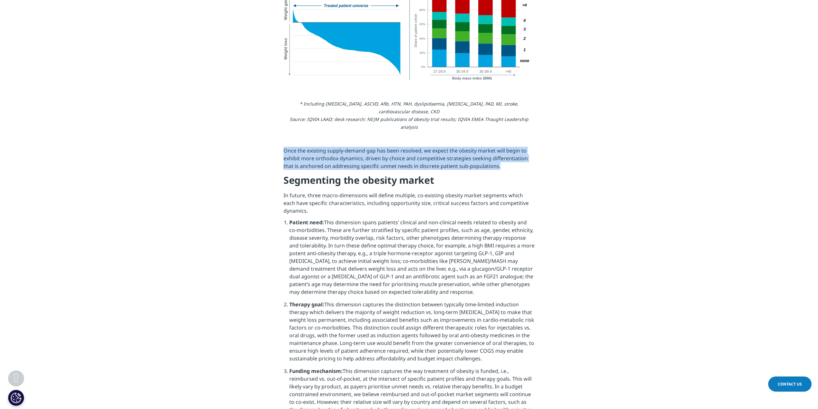
drag, startPoint x: 284, startPoint y: 119, endPoint x: 523, endPoint y: 131, distance: 238.9
click at [523, 147] on p "Once the existing supply-demand gap has been resolved, we expect the obesity ma…" at bounding box center [409, 160] width 251 height 27
drag, startPoint x: 511, startPoint y: 131, endPoint x: 272, endPoint y: 120, distance: 239.2
click at [272, 120] on section "* Including diabetes, ASCVD, Afib, HTN, PAH, dyslipidaemia, heart failure, PAD,…" at bounding box center [409, 266] width 818 height 365
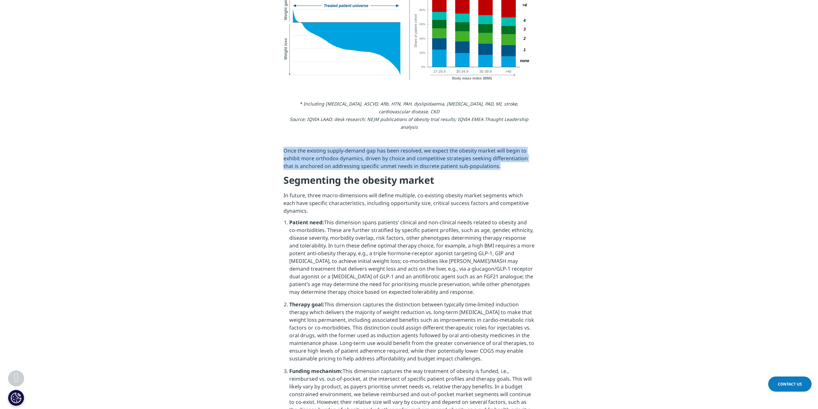
click at [272, 120] on section "* Including diabetes, ASCVD, Afib, HTN, PAH, dyslipidaemia, heart failure, PAD,…" at bounding box center [409, 266] width 818 height 365
drag, startPoint x: 279, startPoint y: 116, endPoint x: 524, endPoint y: 132, distance: 245.5
click at [524, 132] on section "* Including diabetes, ASCVD, Afib, HTN, PAH, dyslipidaemia, heart failure, PAD,…" at bounding box center [409, 266] width 818 height 365
click at [524, 147] on p "Once the existing supply-demand gap has been resolved, we expect the obesity ma…" at bounding box center [409, 160] width 251 height 27
drag, startPoint x: 511, startPoint y: 133, endPoint x: 283, endPoint y: 118, distance: 229.1
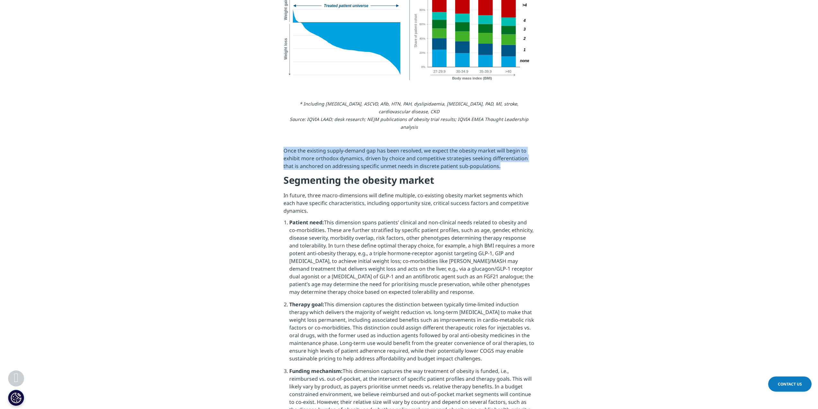
click at [283, 118] on section "* Including diabetes, ASCVD, Afib, HTN, PAH, dyslipidaemia, heart failure, PAD,…" at bounding box center [409, 266] width 818 height 365
drag, startPoint x: 288, startPoint y: 117, endPoint x: 527, endPoint y: 131, distance: 239.6
click at [527, 147] on p "Once the existing supply-demand gap has been resolved, we expect the obesity ma…" at bounding box center [409, 160] width 251 height 27
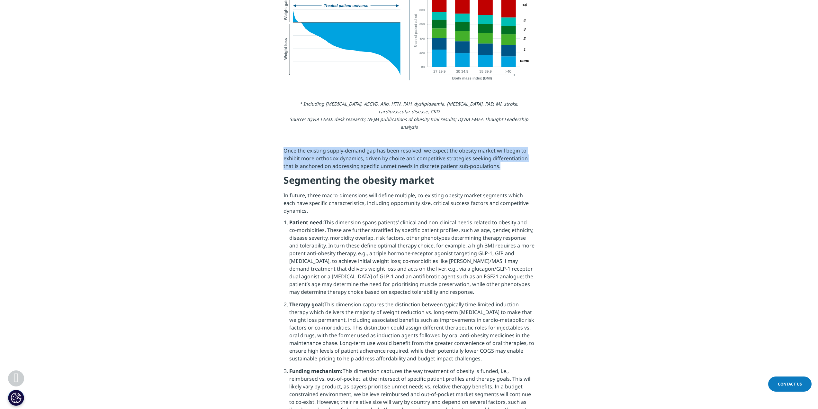
drag, startPoint x: 509, startPoint y: 136, endPoint x: 278, endPoint y: 120, distance: 232.1
click at [278, 120] on section "* Including diabetes, ASCVD, Afib, HTN, PAH, dyslipidaemia, heart failure, PAD,…" at bounding box center [409, 266] width 818 height 365
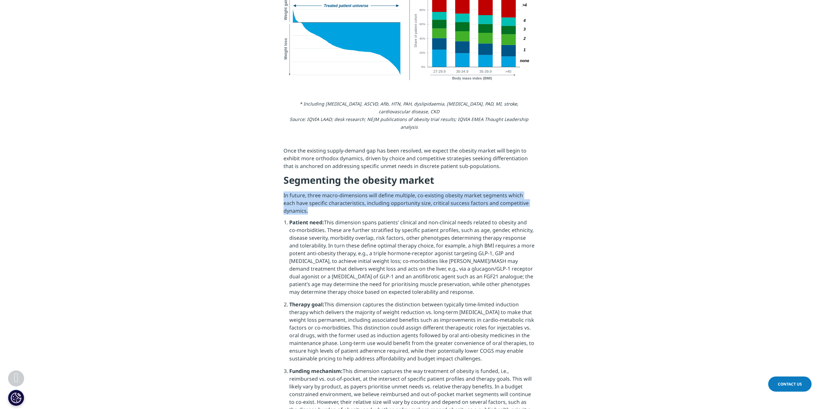
drag, startPoint x: 286, startPoint y: 166, endPoint x: 324, endPoint y: 177, distance: 40.4
click at [324, 191] on p "In future, three macro-dimensions will define multiple, co-existing obesity mar…" at bounding box center [409, 204] width 251 height 27
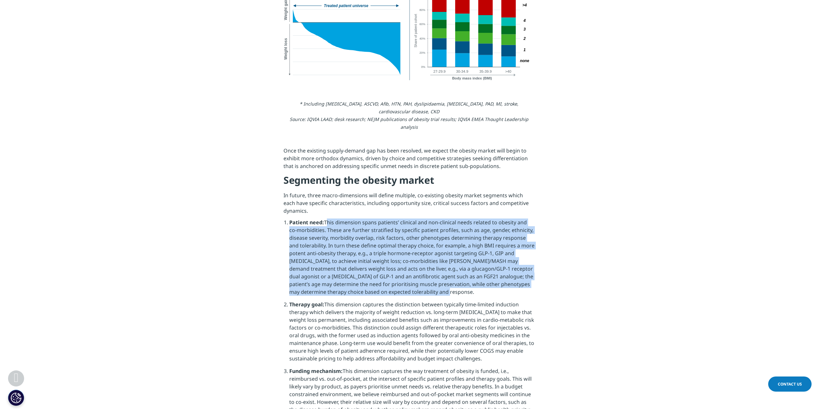
drag, startPoint x: 326, startPoint y: 191, endPoint x: 451, endPoint y: 262, distance: 144.2
click at [451, 262] on li "Patient need: This dimension spans patients’ clinical and non-clinical needs re…" at bounding box center [411, 259] width 245 height 82
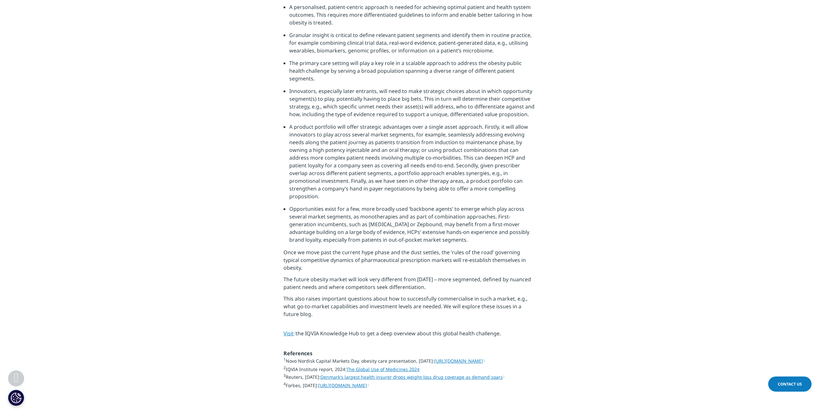
scroll to position [1930, 0]
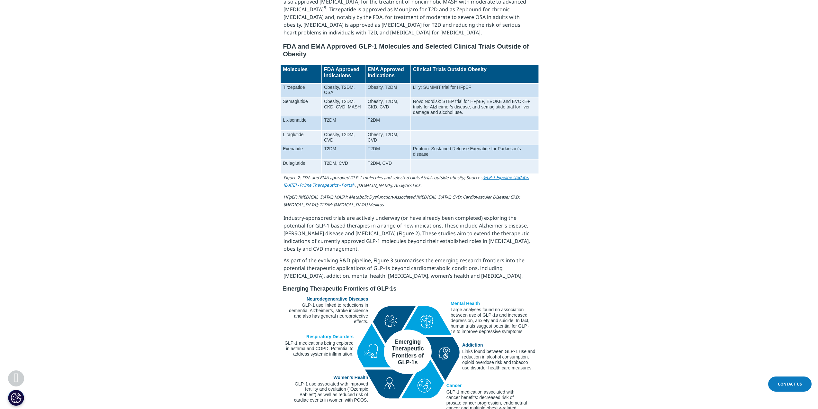
scroll to position [1029, 0]
